Goal: Information Seeking & Learning: Learn about a topic

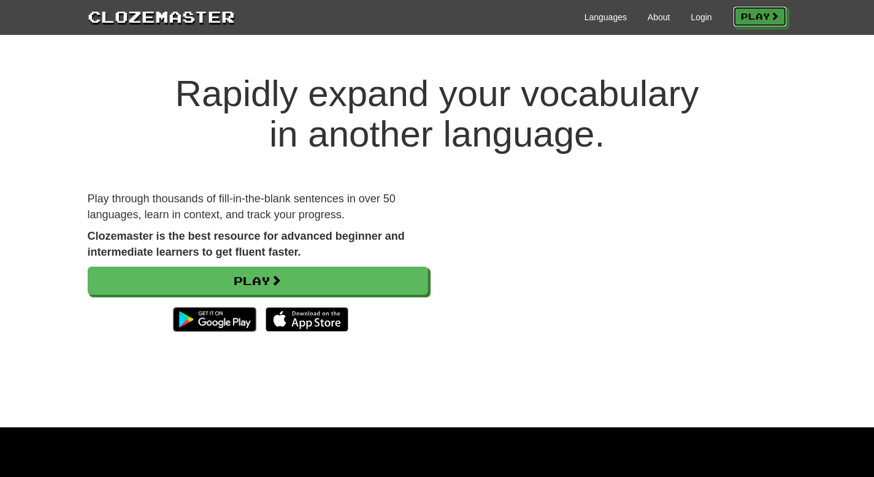
click at [761, 6] on div "Languages About Login Play" at bounding box center [511, 16] width 552 height 23
click at [761, 14] on link "Play" at bounding box center [761, 17] width 54 height 21
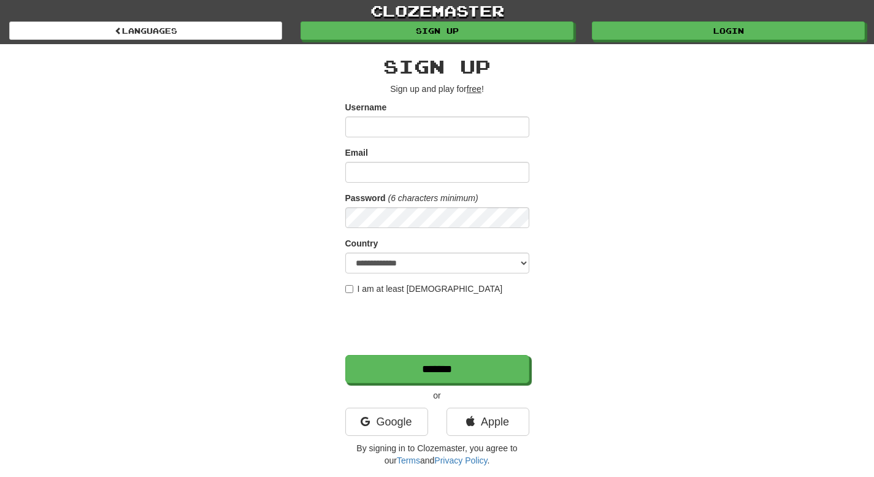
click at [426, 123] on input "Username" at bounding box center [437, 127] width 184 height 21
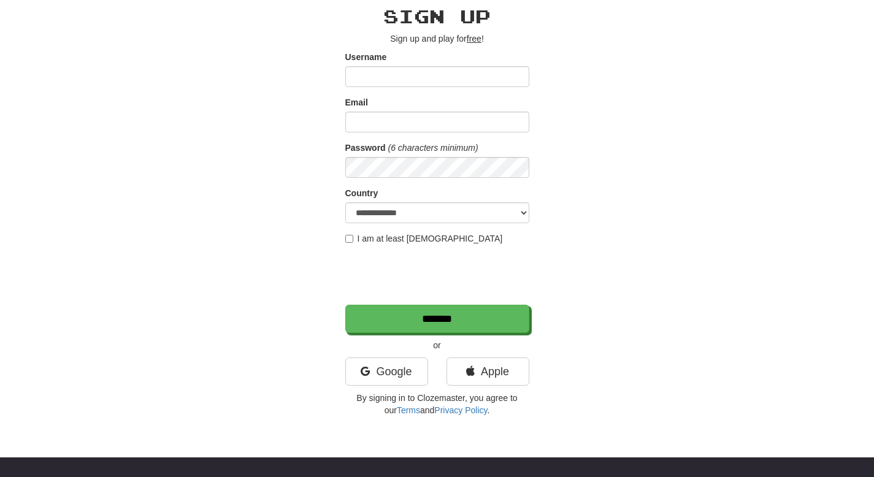
scroll to position [72, 0]
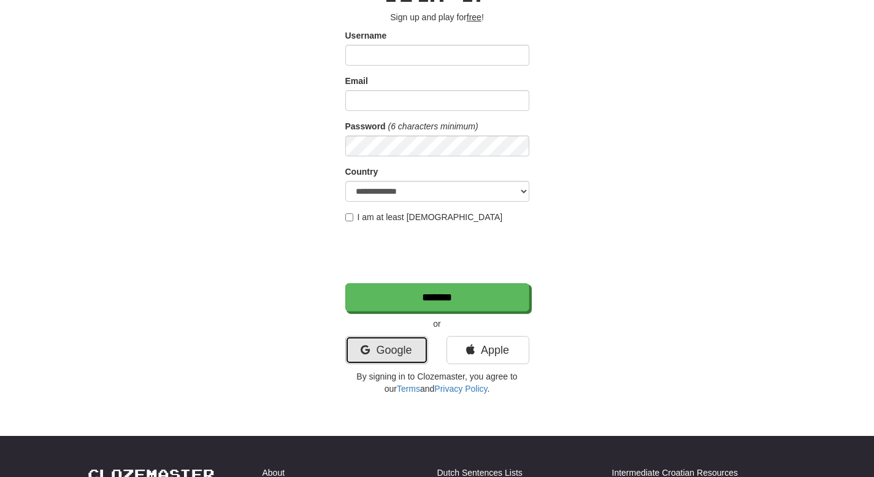
click at [392, 347] on link "Google" at bounding box center [386, 350] width 83 height 28
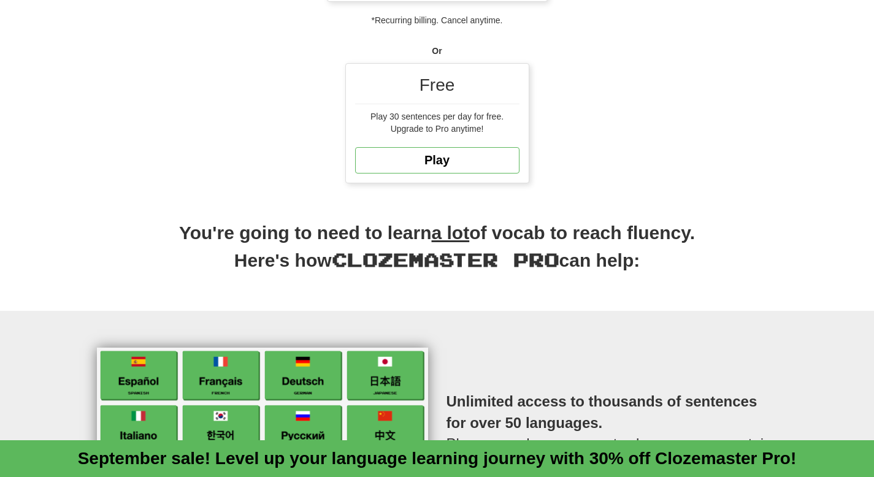
scroll to position [364, 0]
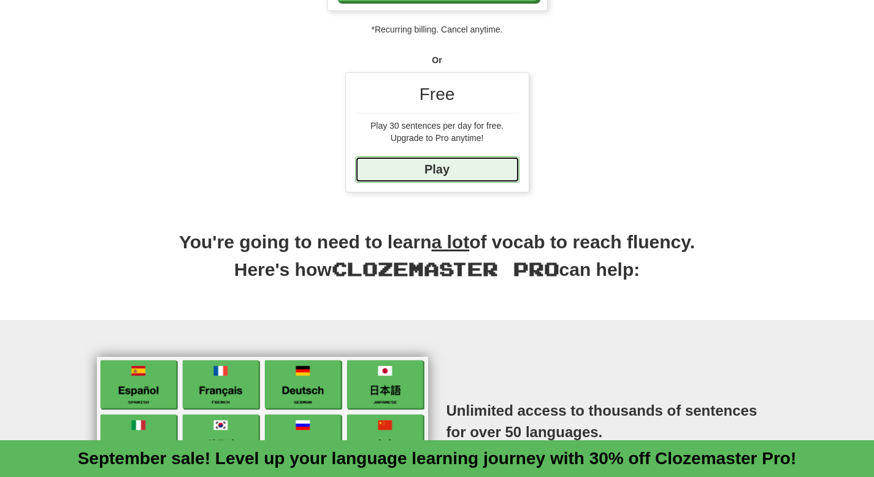
click at [479, 161] on link "Play" at bounding box center [437, 169] width 164 height 26
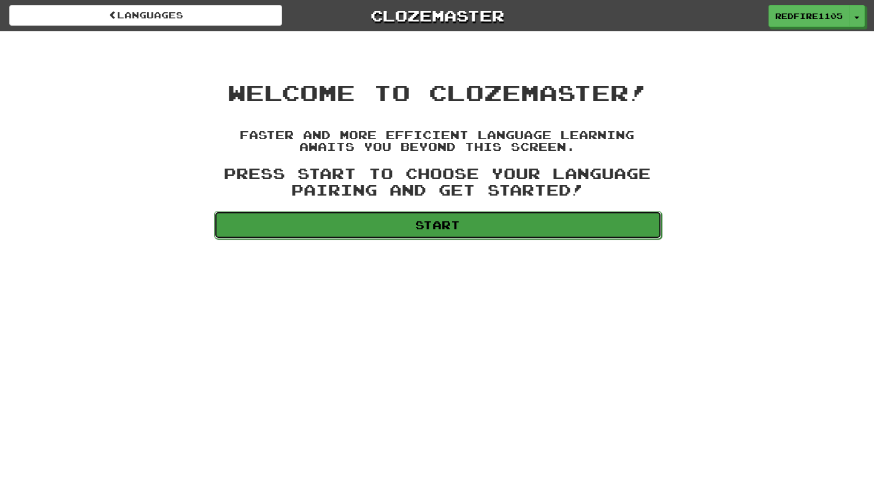
click at [453, 231] on link "Start" at bounding box center [438, 225] width 448 height 28
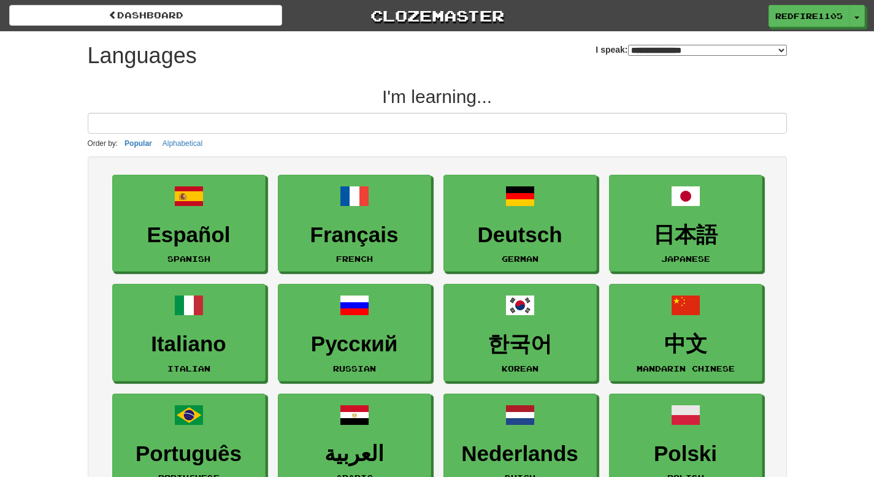
select select "*******"
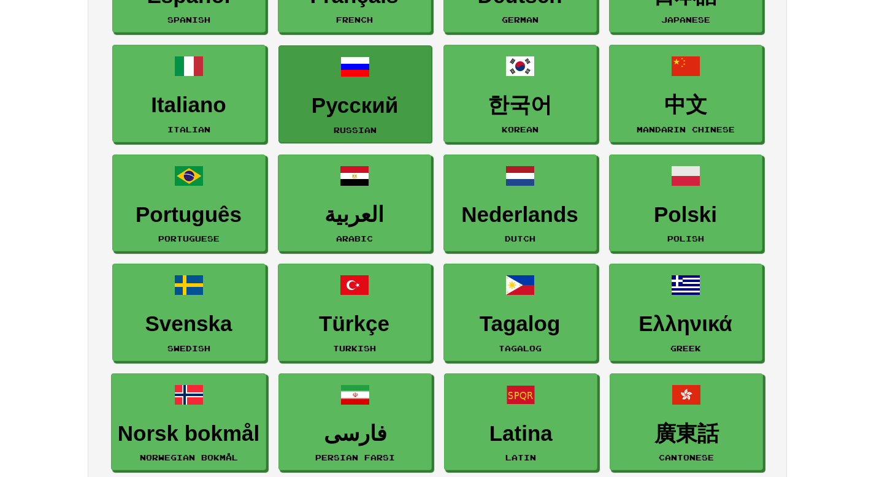
scroll to position [240, 0]
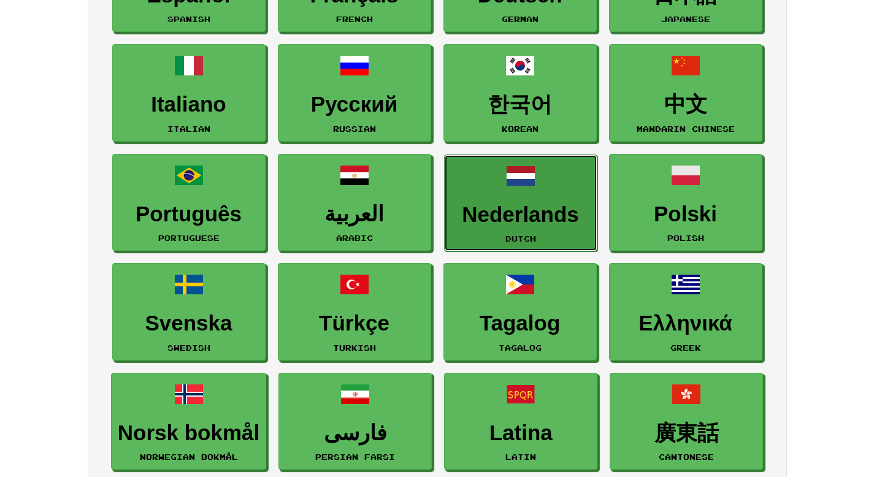
click at [499, 199] on link "Nederlands Dutch" at bounding box center [520, 204] width 153 height 98
